Goal: Information Seeking & Learning: Learn about a topic

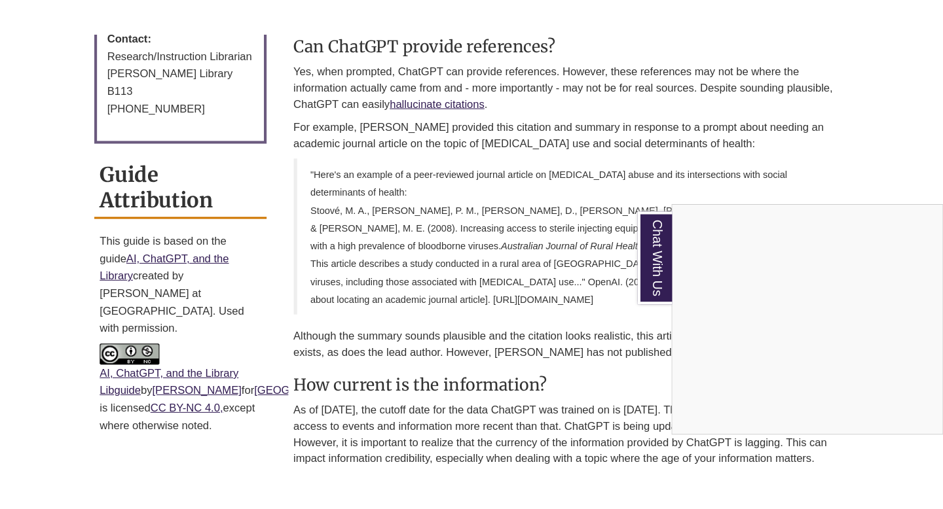
scroll to position [822, 0]
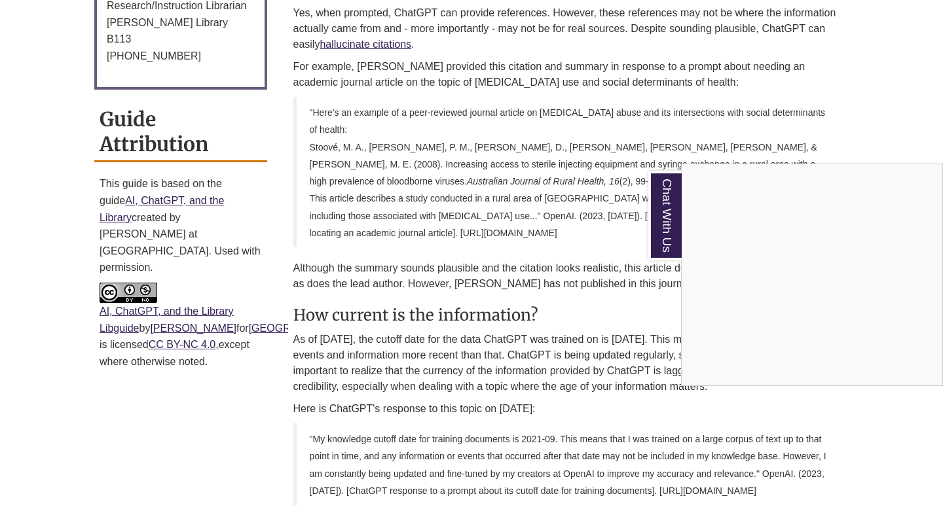
click at [910, 171] on iframe "Content is loading..." at bounding box center [812, 274] width 261 height 221
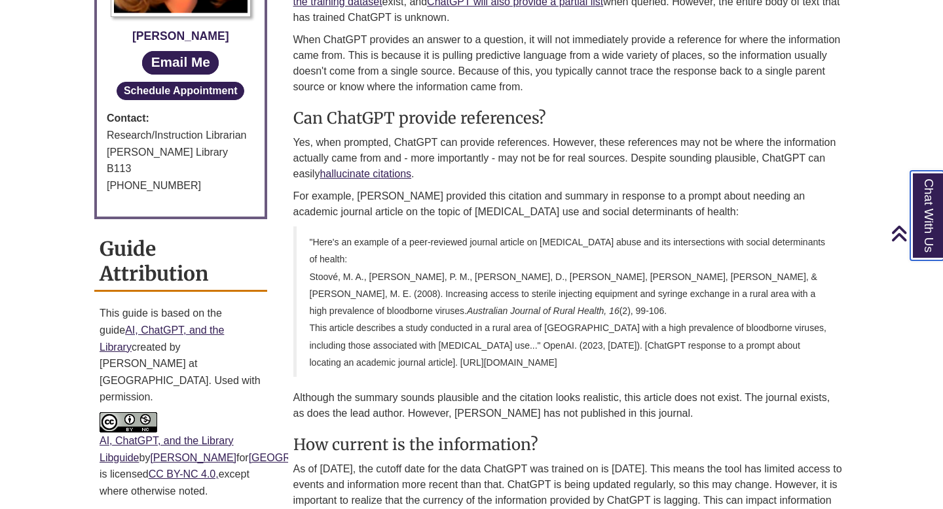
scroll to position [689, 0]
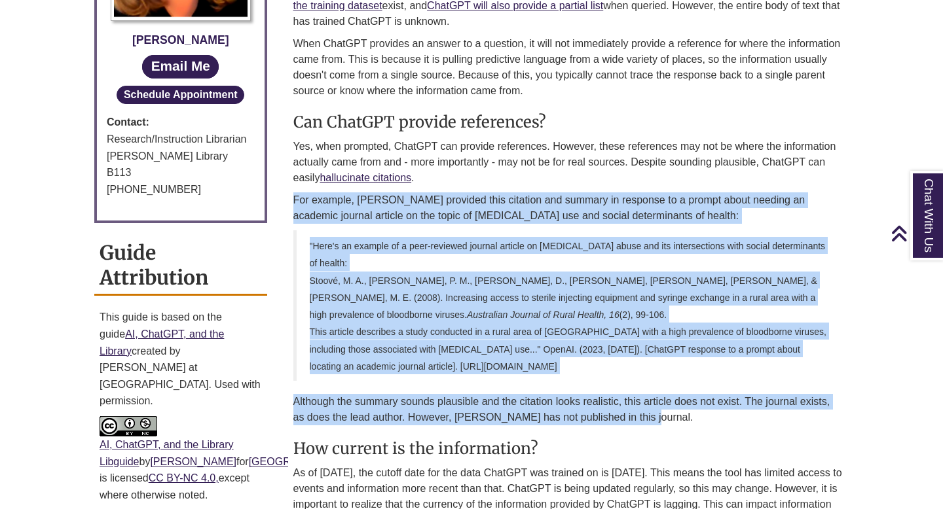
drag, startPoint x: 939, startPoint y: 170, endPoint x: 649, endPoint y: 418, distance: 381.3
click at [649, 418] on div "Where does the information come from? ChatGPT was trained on a body of text whi…" at bounding box center [568, 297] width 551 height 710
copy div "Lor ipsumdo, SitaMET consecte adip elitsedd eiu tempori ut laboreet do m aliqua…"
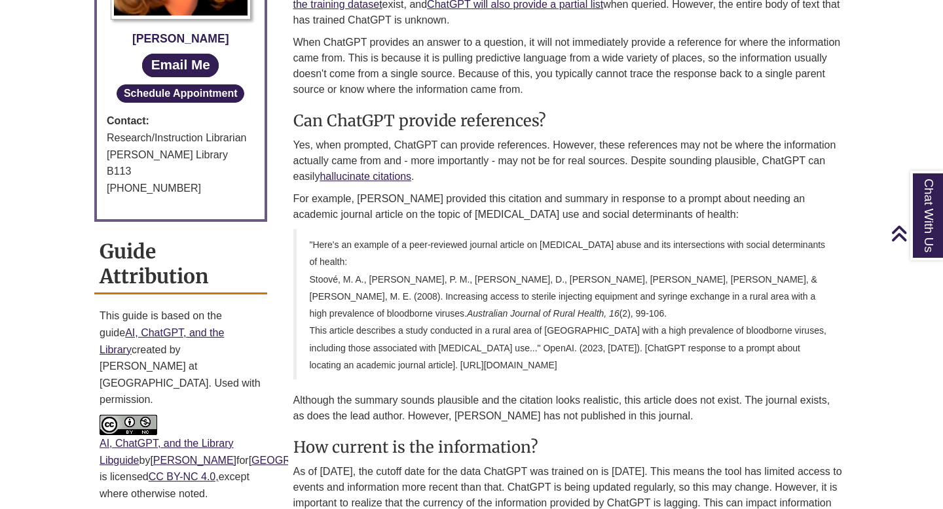
click at [471, 177] on p "Yes, when prompted, ChatGPT can provide references. However, these references m…" at bounding box center [568, 161] width 551 height 47
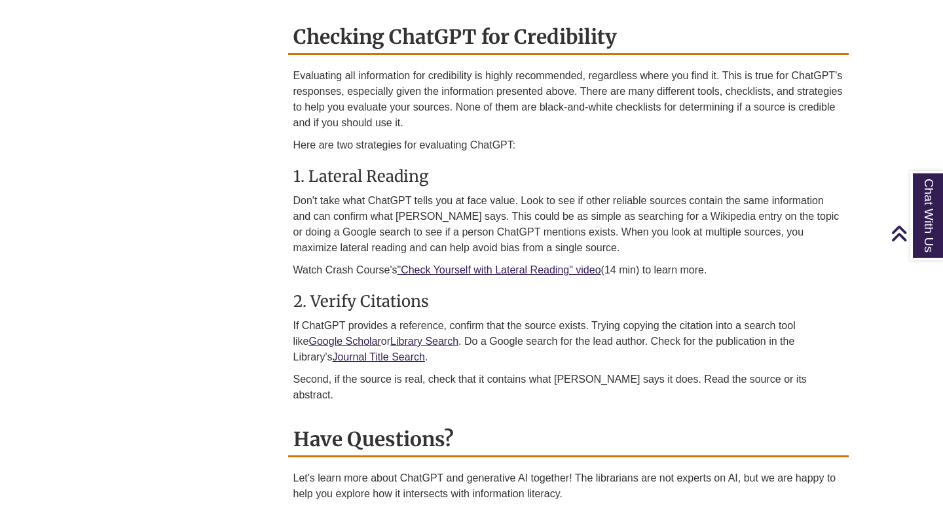
scroll to position [1344, 0]
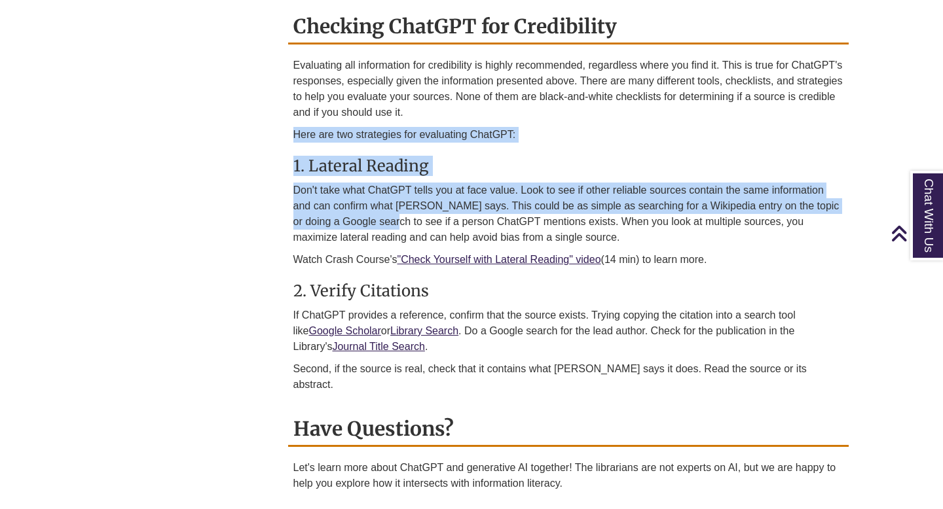
drag, startPoint x: 294, startPoint y: 134, endPoint x: 387, endPoint y: 225, distance: 130.1
click at [387, 225] on div "Evaluating all information for credibility is highly recommended, regardless wh…" at bounding box center [568, 229] width 551 height 342
click at [439, 166] on h3 "1. Lateral Reading" at bounding box center [568, 166] width 551 height 20
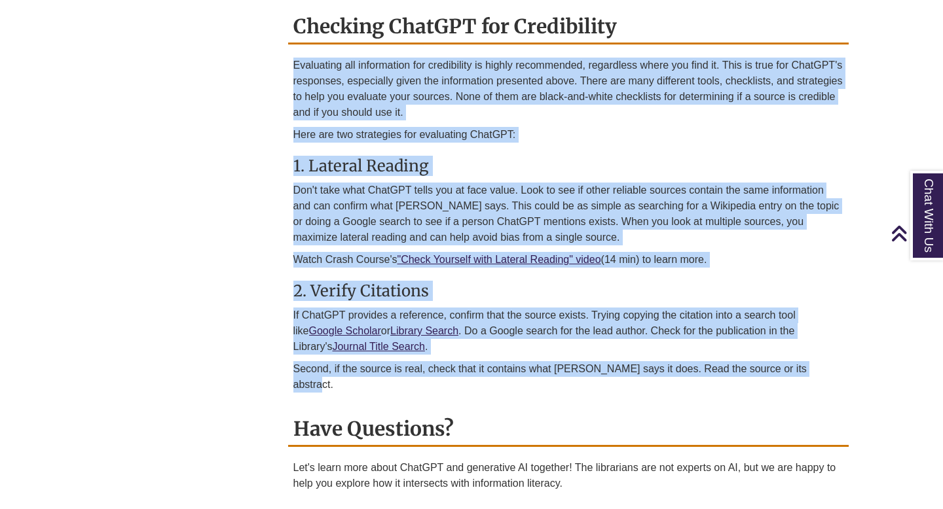
drag, startPoint x: 295, startPoint y: 64, endPoint x: 815, endPoint y: 367, distance: 601.8
click at [815, 367] on div "Evaluating all information for credibility is highly recommended, regardless wh…" at bounding box center [568, 229] width 551 height 342
copy div "Loremipsum dol sitametcons adi elitseddoei te incidi utlaboreetd, magnaaliqu en…"
